Goal: Task Accomplishment & Management: Complete application form

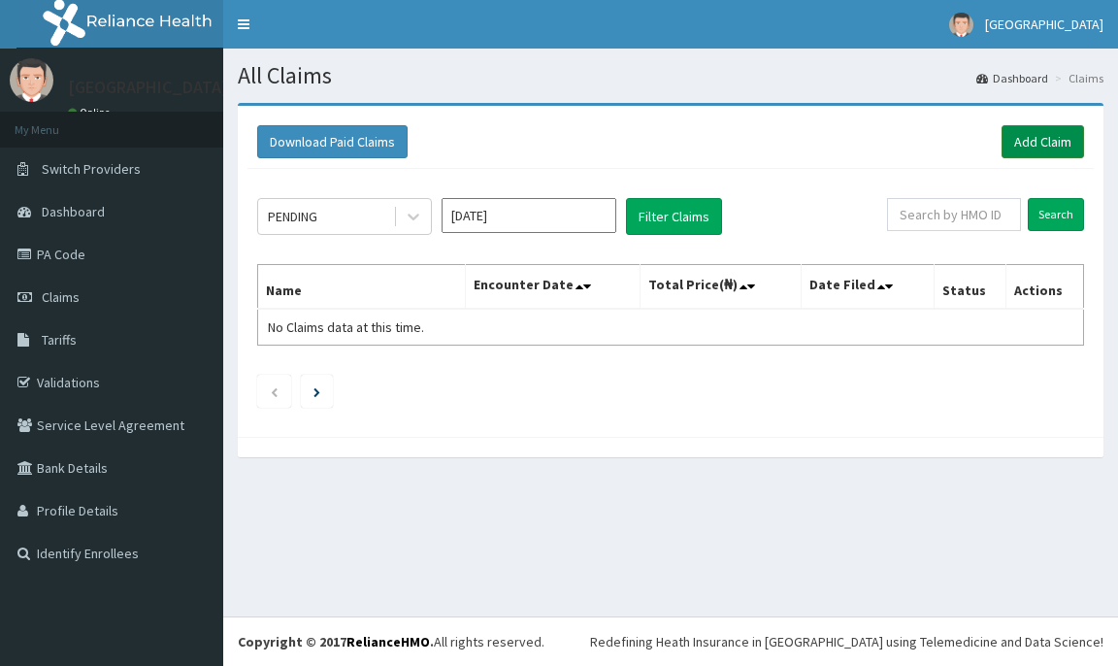
click at [1053, 140] on link "Add Claim" at bounding box center [1043, 141] width 83 height 33
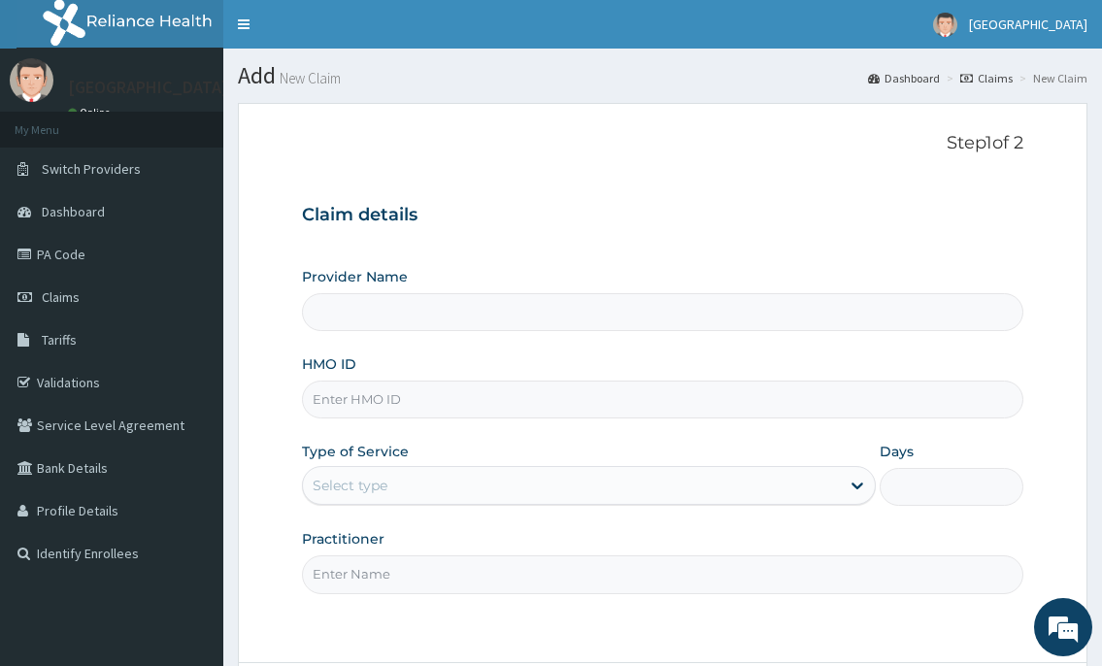
click at [333, 402] on input "HMO ID" at bounding box center [662, 400] width 720 height 38
type input "[GEOGRAPHIC_DATA]"
paste input "ACH/10257/E"
type input "ACH/10257/E"
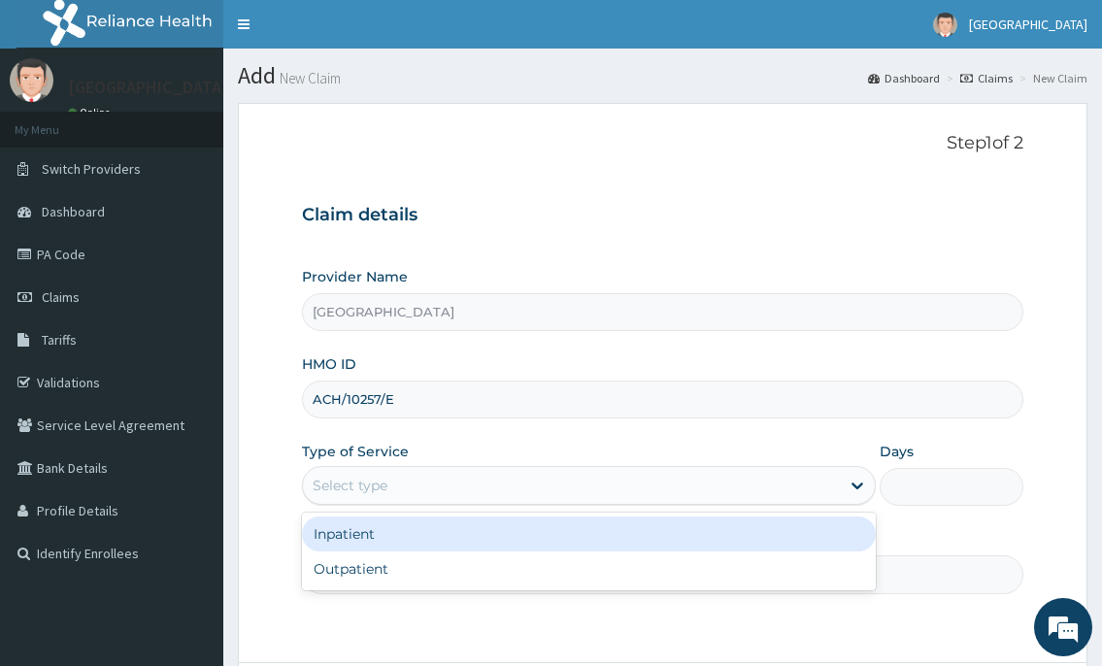
click at [366, 496] on div "Select type" at bounding box center [571, 485] width 536 height 31
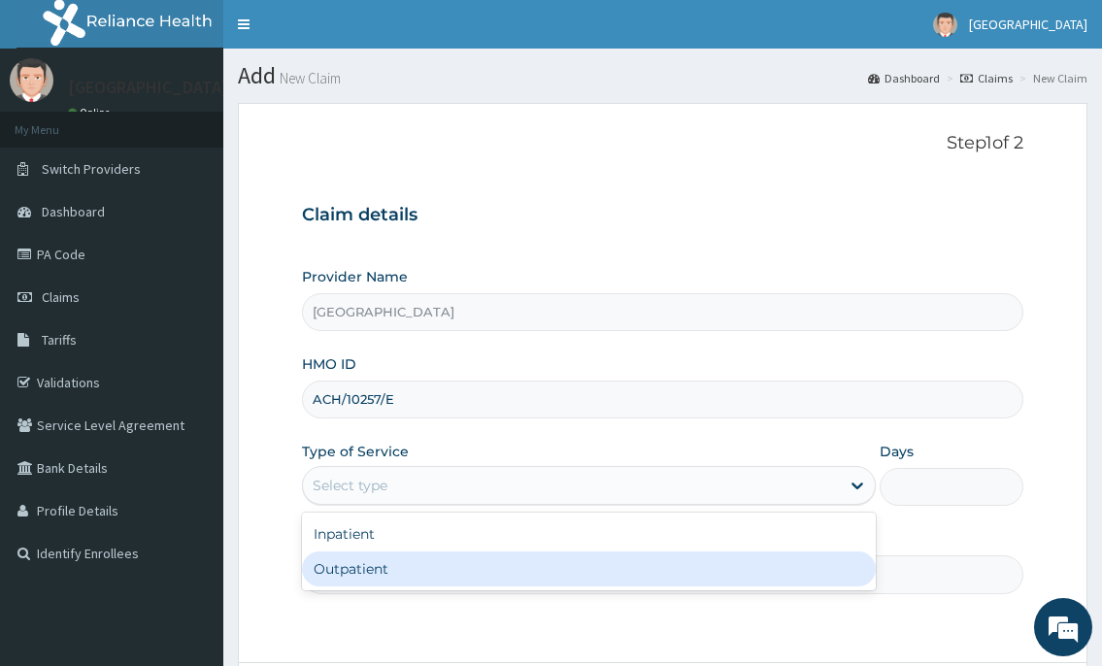
click at [364, 566] on div "Outpatient" at bounding box center [588, 568] width 573 height 35
type input "1"
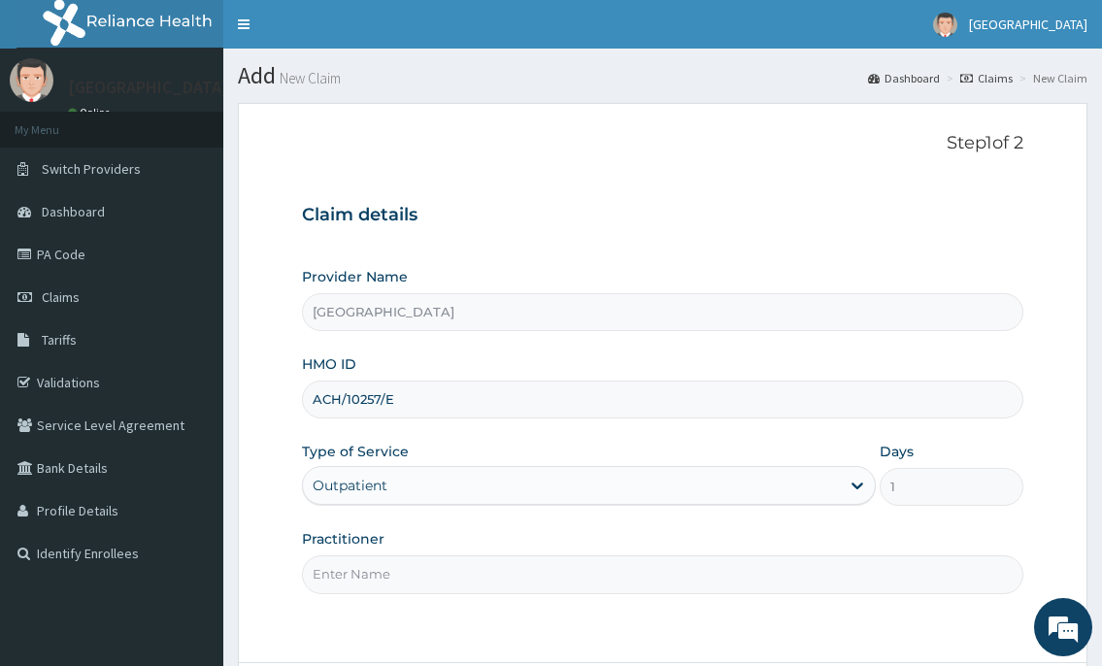
click at [362, 575] on input "Practitioner" at bounding box center [662, 574] width 720 height 38
type input "DR. FAWOLE"
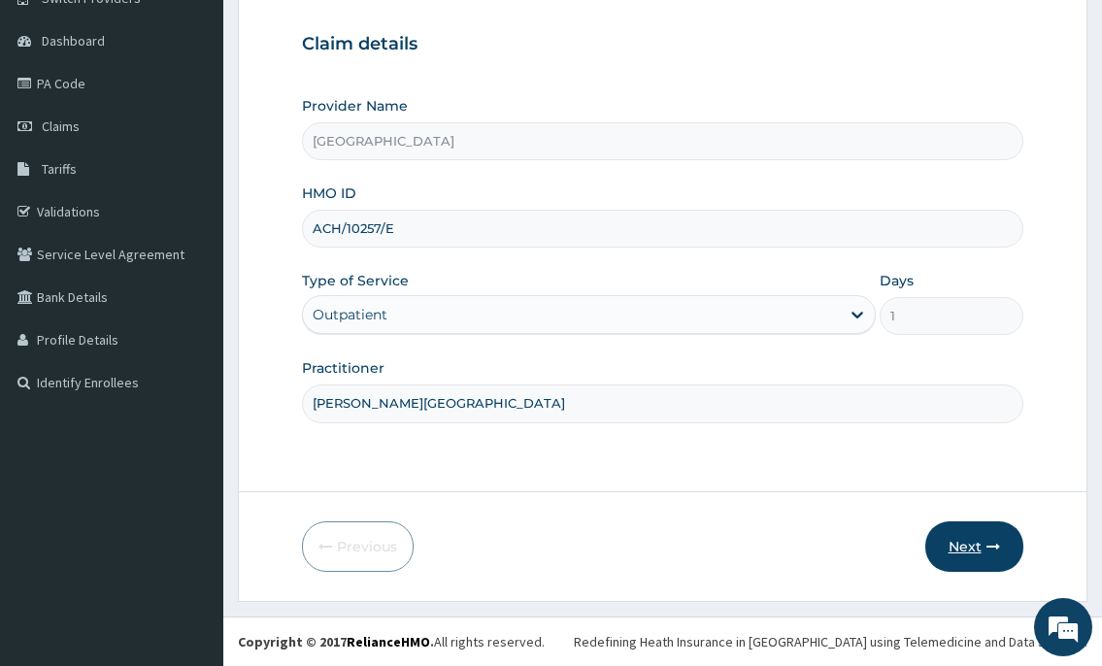
click at [965, 531] on button "Next" at bounding box center [974, 546] width 98 height 50
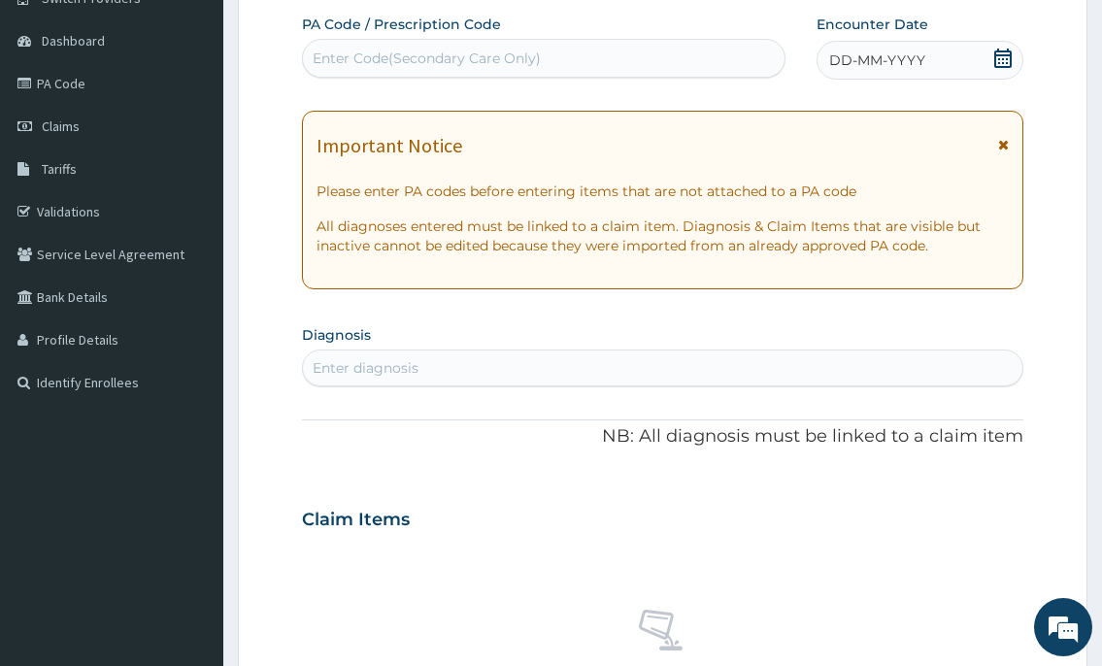
click at [385, 64] on div "Enter Code(Secondary Care Only)" at bounding box center [427, 58] width 228 height 19
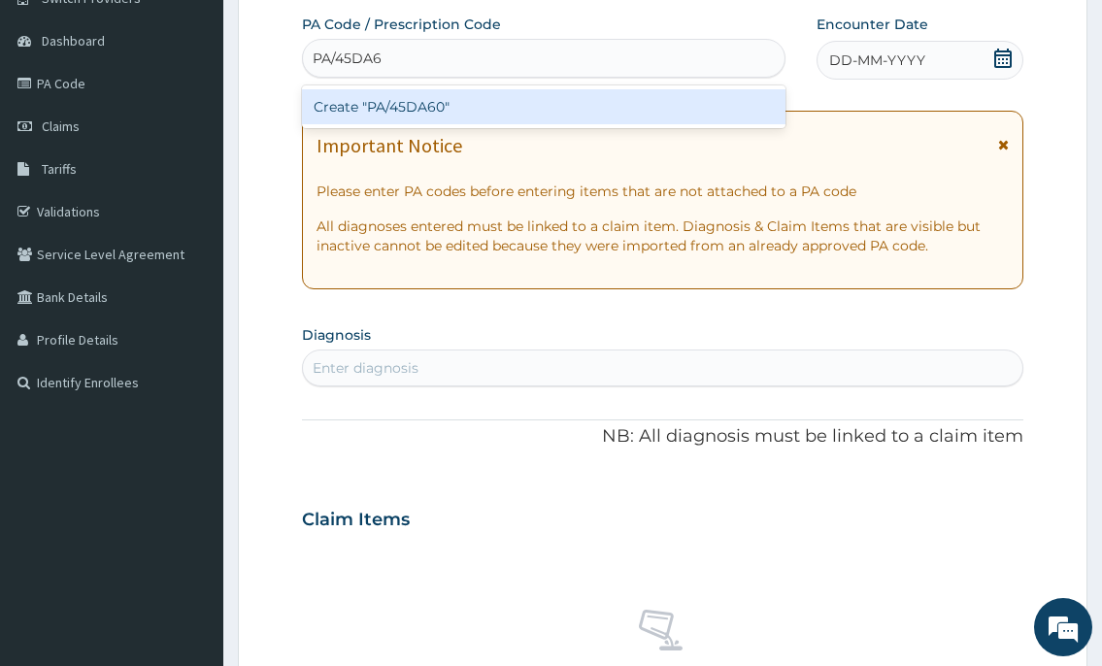
type input "PA/45DA60"
click at [423, 107] on div "Create "PA/45DA60"" at bounding box center [543, 106] width 483 height 35
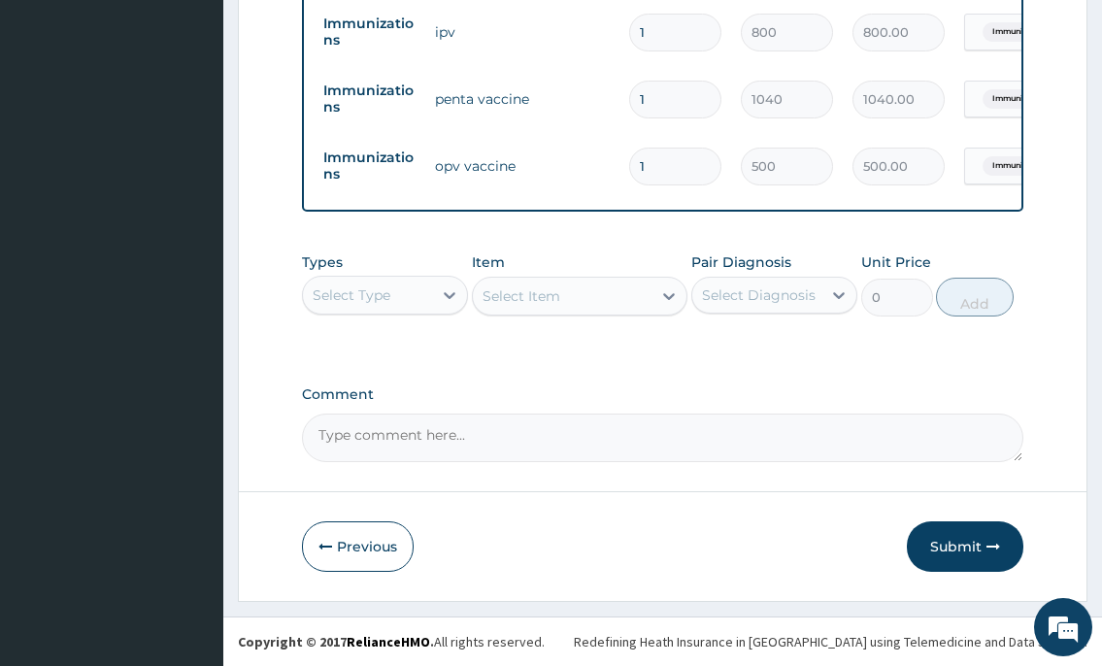
scroll to position [792, 0]
click at [942, 556] on button "Submit" at bounding box center [965, 546] width 116 height 50
